Goal: Navigation & Orientation: Find specific page/section

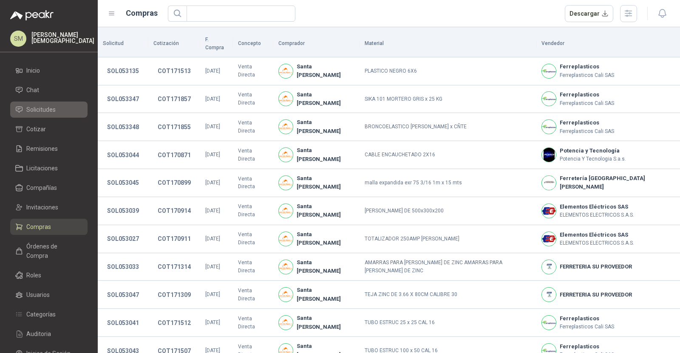
click at [41, 110] on span "Solicitudes" at bounding box center [40, 109] width 29 height 9
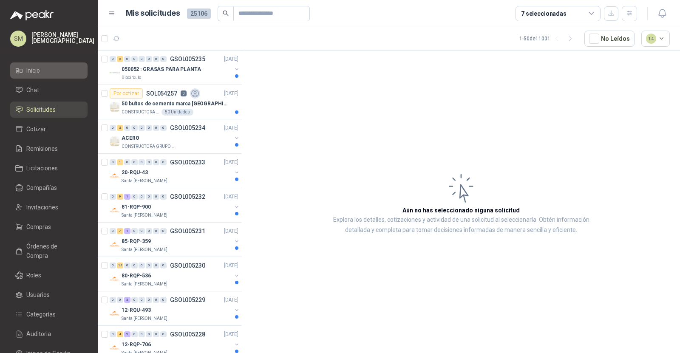
click at [45, 74] on li "Inicio" at bounding box center [48, 70] width 67 height 9
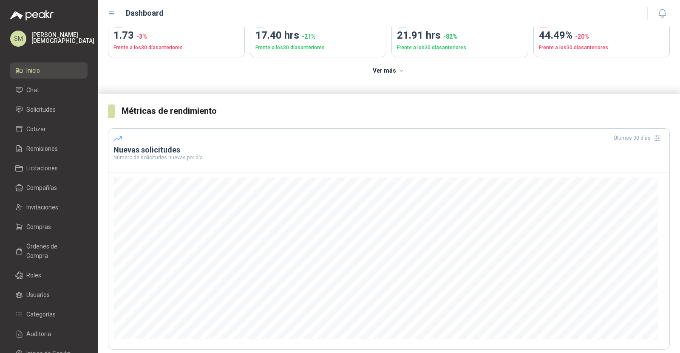
scroll to position [88, 0]
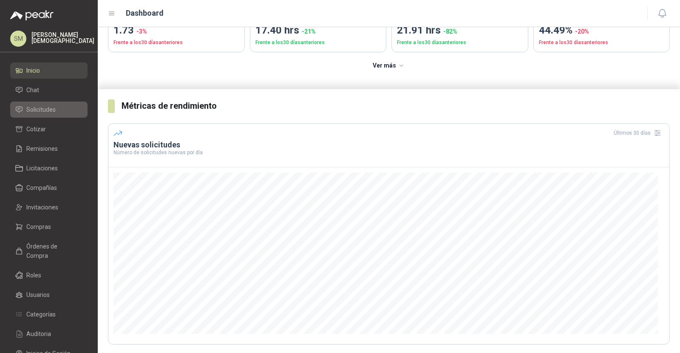
click at [64, 113] on li "Solicitudes" at bounding box center [48, 109] width 67 height 9
